Goal: Find specific page/section: Find specific page/section

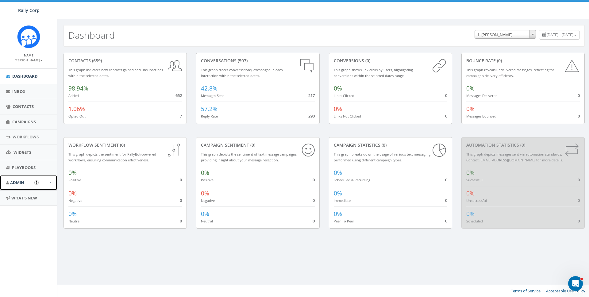
click at [23, 182] on span "Admin" at bounding box center [17, 183] width 14 height 6
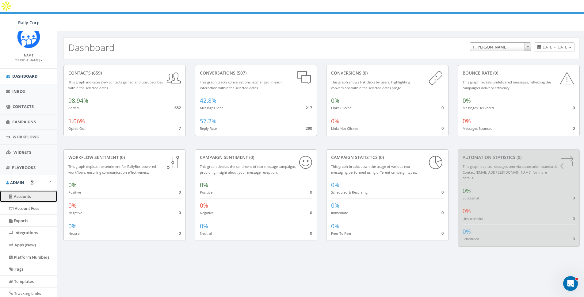
click at [23, 196] on link "Accounts" at bounding box center [28, 196] width 57 height 12
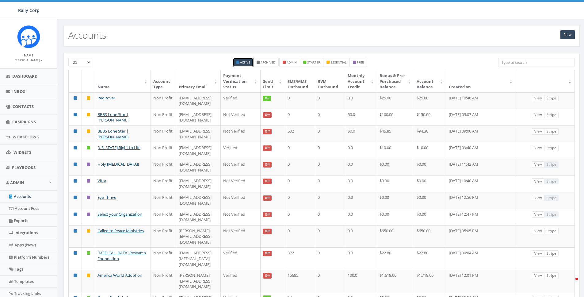
click at [521, 63] on input "search" at bounding box center [536, 62] width 77 height 9
paste input "[PERSON_NAME][EMAIL_ADDRESS][DOMAIN_NAME]"
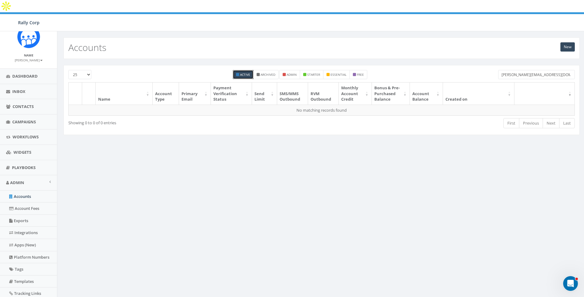
drag, startPoint x: 512, startPoint y: 62, endPoint x: 488, endPoint y: 65, distance: 25.0
click at [488, 70] on div "25 50 100 Active Archived admin starter essential free [PERSON_NAME][EMAIL_ADDR…" at bounding box center [322, 76] width 516 height 12
type input "svb coalition"
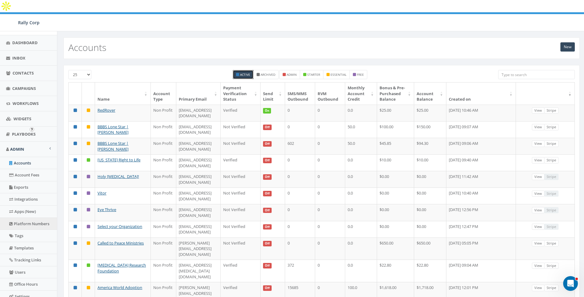
scroll to position [53, 0]
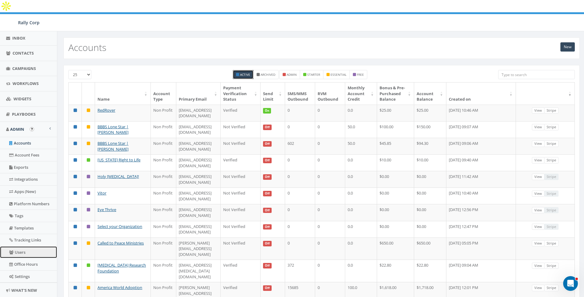
click at [21, 251] on link "Users" at bounding box center [28, 252] width 57 height 12
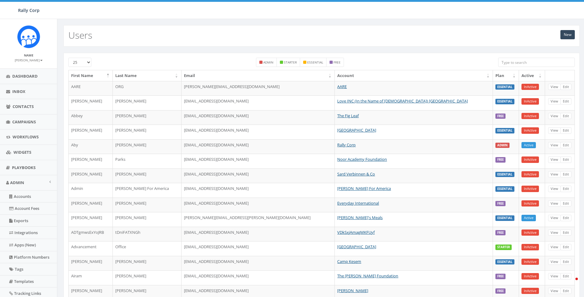
click at [514, 66] on input "search" at bounding box center [536, 62] width 77 height 9
paste input "[PERSON_NAME][EMAIL_ADDRESS][DOMAIN_NAME]"
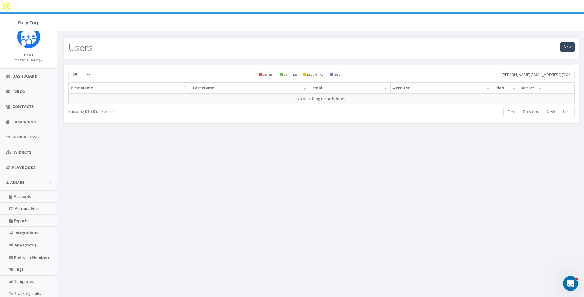
drag, startPoint x: 512, startPoint y: 62, endPoint x: 481, endPoint y: 63, distance: 31.3
click at [481, 70] on div "25 50 100 admin starter essential free kyle@svbcoalition.org" at bounding box center [322, 76] width 516 height 12
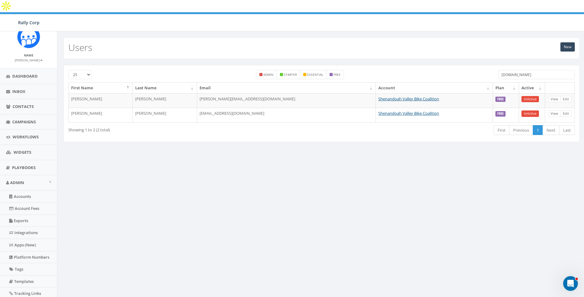
type input "svbcoalition.org"
click at [396, 151] on div "New Users 25 50 100 admin starter essential free svbcoalition.org First Name La…" at bounding box center [321, 206] width 529 height 350
